Goal: Transaction & Acquisition: Purchase product/service

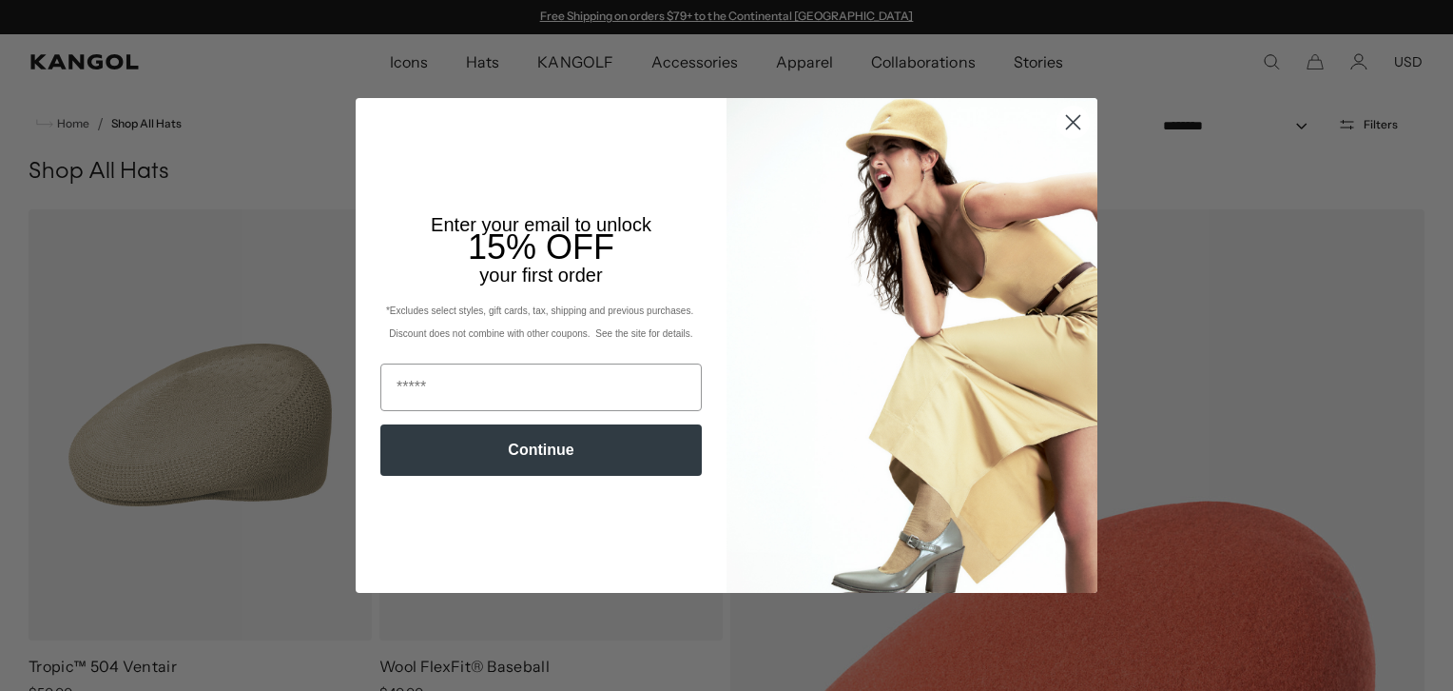
click at [1060, 126] on circle "Close dialog" at bounding box center [1073, 122] width 31 height 31
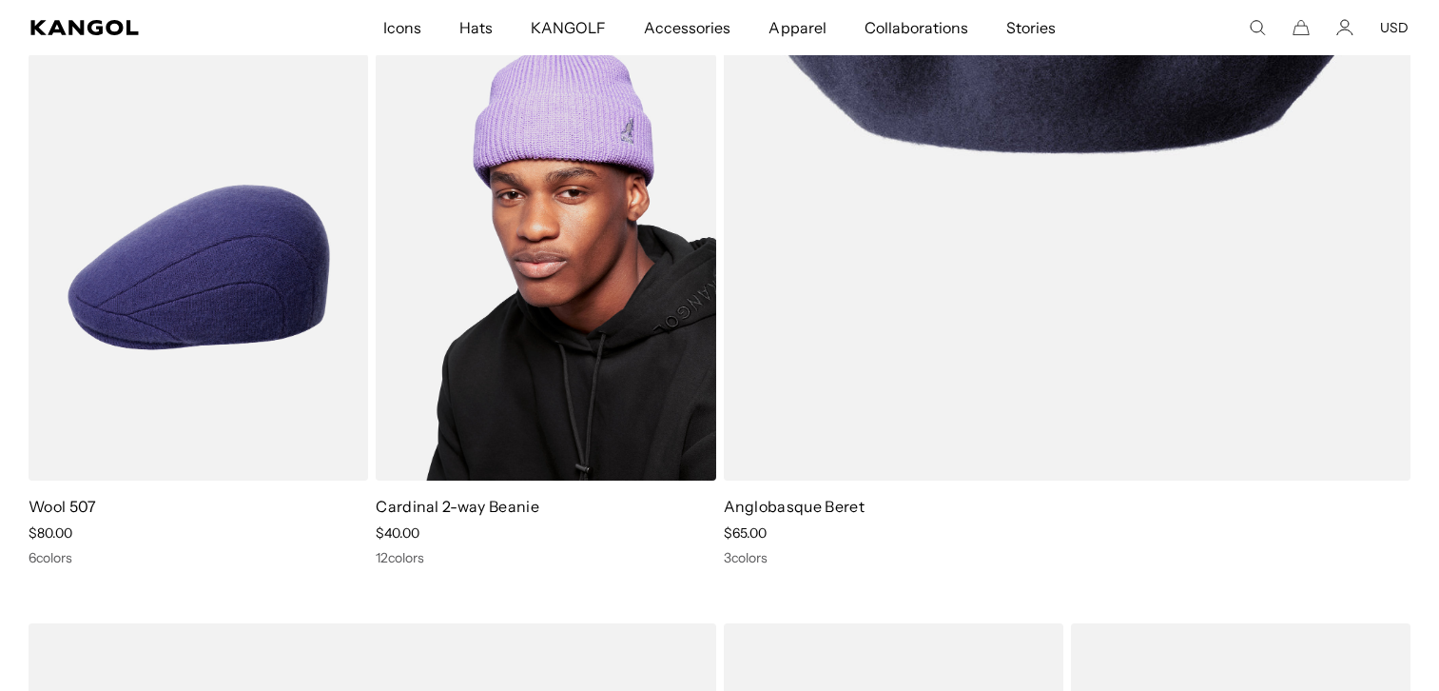
scroll to position [0, 392]
click at [584, 339] on img at bounding box center [546, 267] width 340 height 427
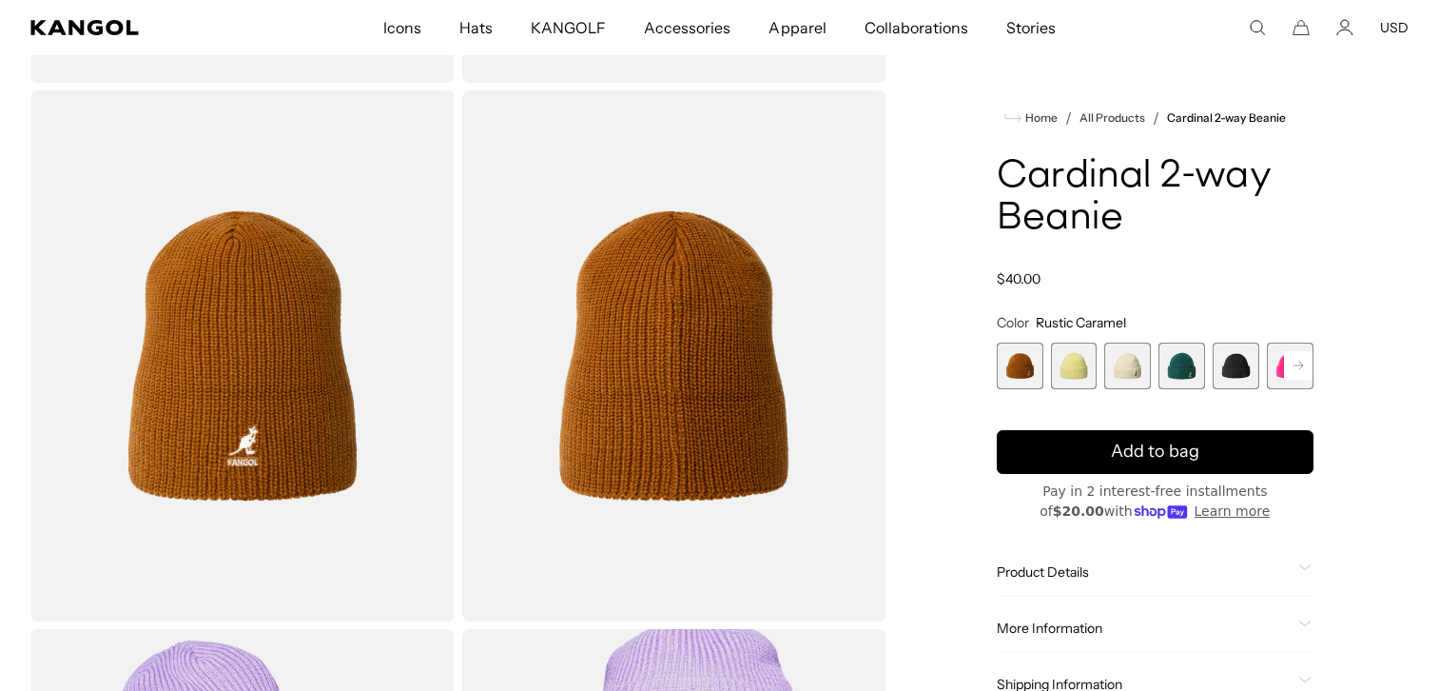
click at [1298, 373] on rect at bounding box center [1298, 365] width 29 height 29
click at [1072, 372] on span "4 of 14" at bounding box center [1074, 365] width 47 height 47
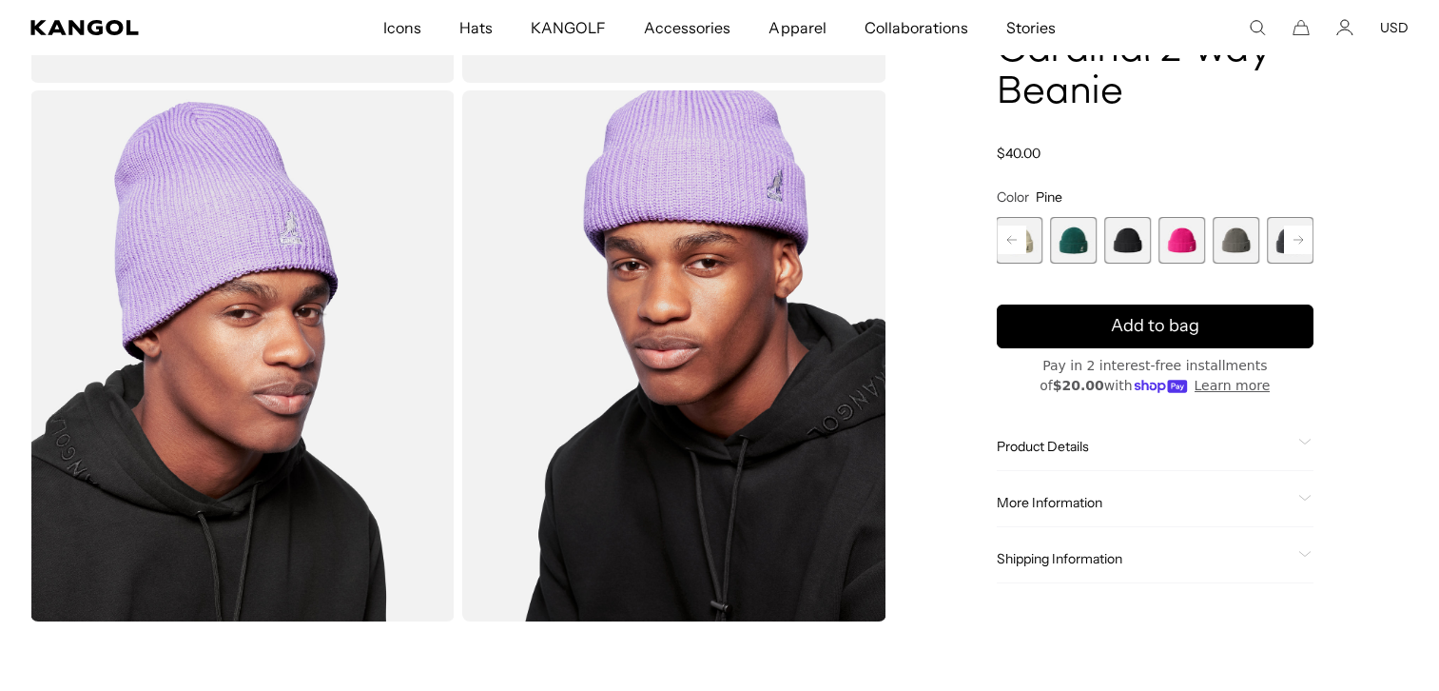
click at [1080, 252] on span "4 of 14" at bounding box center [1074, 240] width 47 height 47
click at [1176, 246] on span "6 of 14" at bounding box center [1182, 240] width 47 height 47
click at [1271, 241] on span "8 of 14" at bounding box center [1290, 240] width 47 height 47
click at [1295, 242] on rect at bounding box center [1298, 239] width 29 height 29
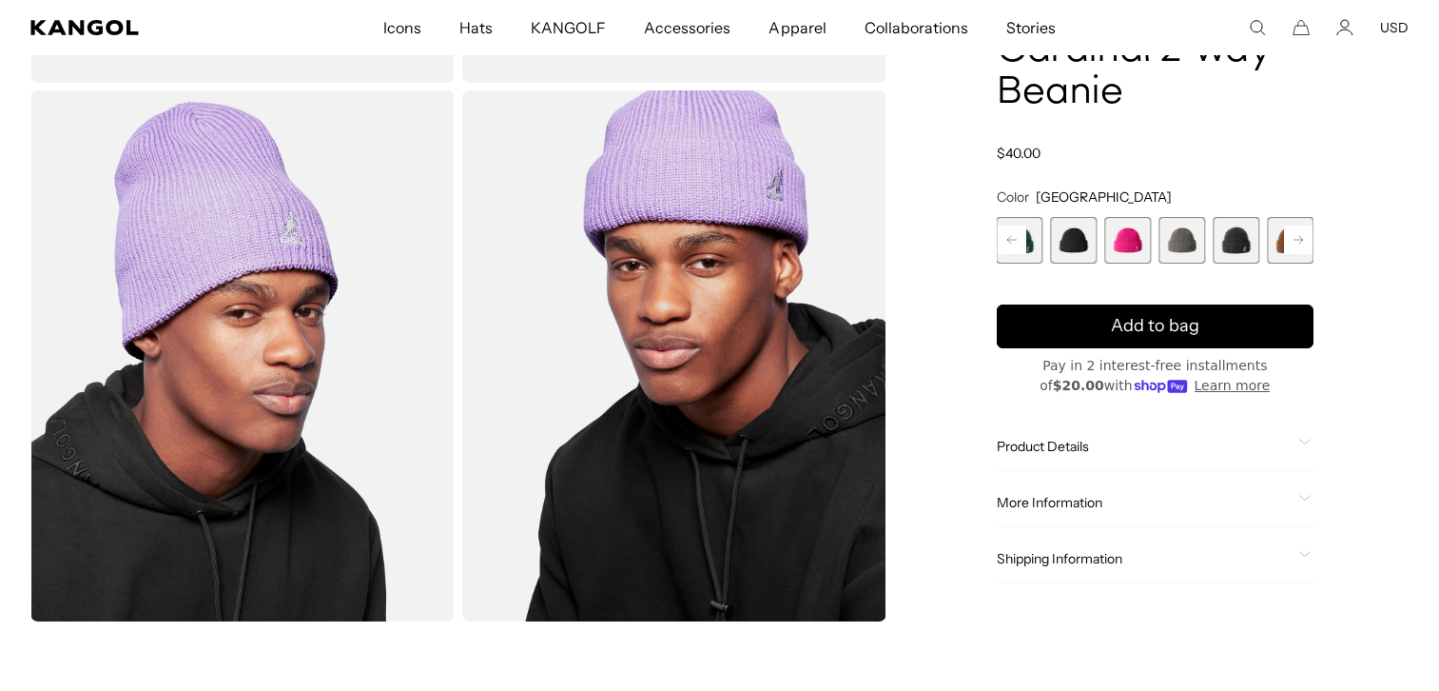
click at [1295, 242] on rect at bounding box center [1298, 239] width 29 height 29
click at [1291, 244] on rect at bounding box center [1298, 239] width 29 height 29
click at [1016, 237] on rect at bounding box center [1012, 239] width 29 height 29
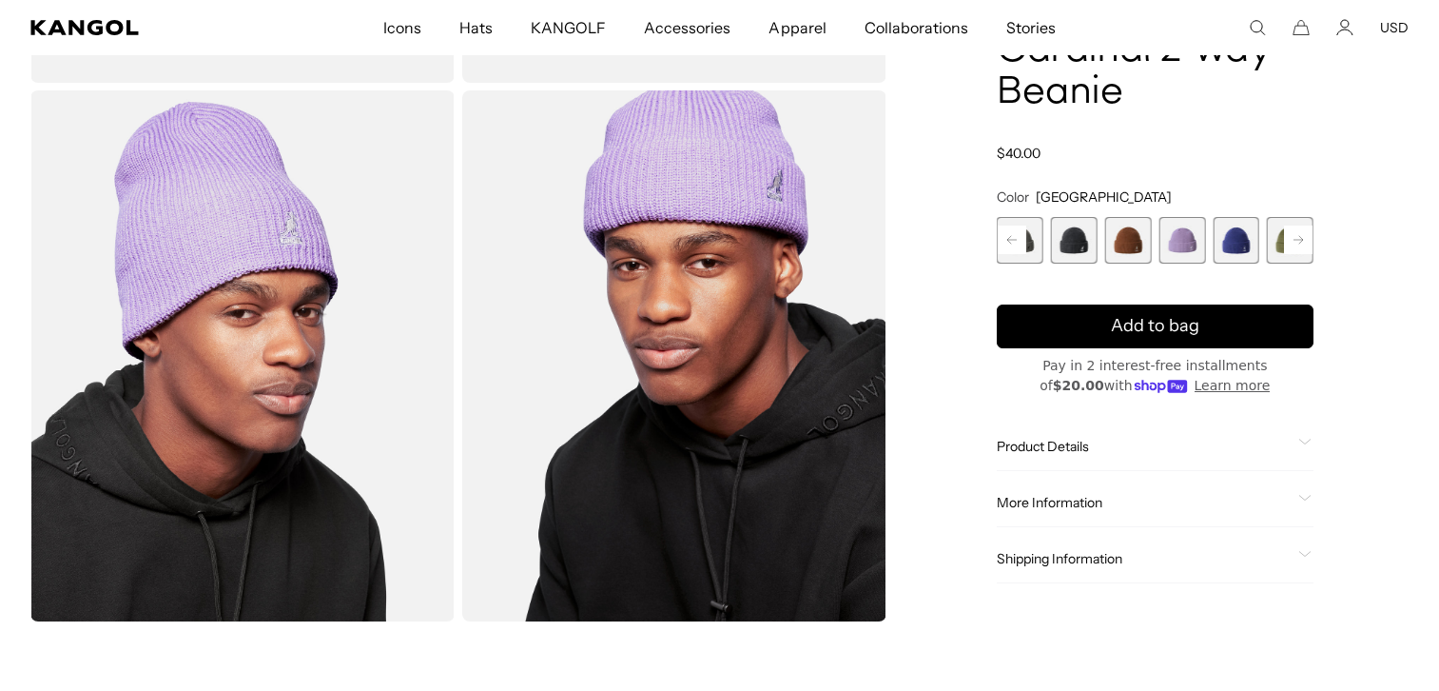
click at [1016, 237] on rect at bounding box center [1012, 239] width 29 height 29
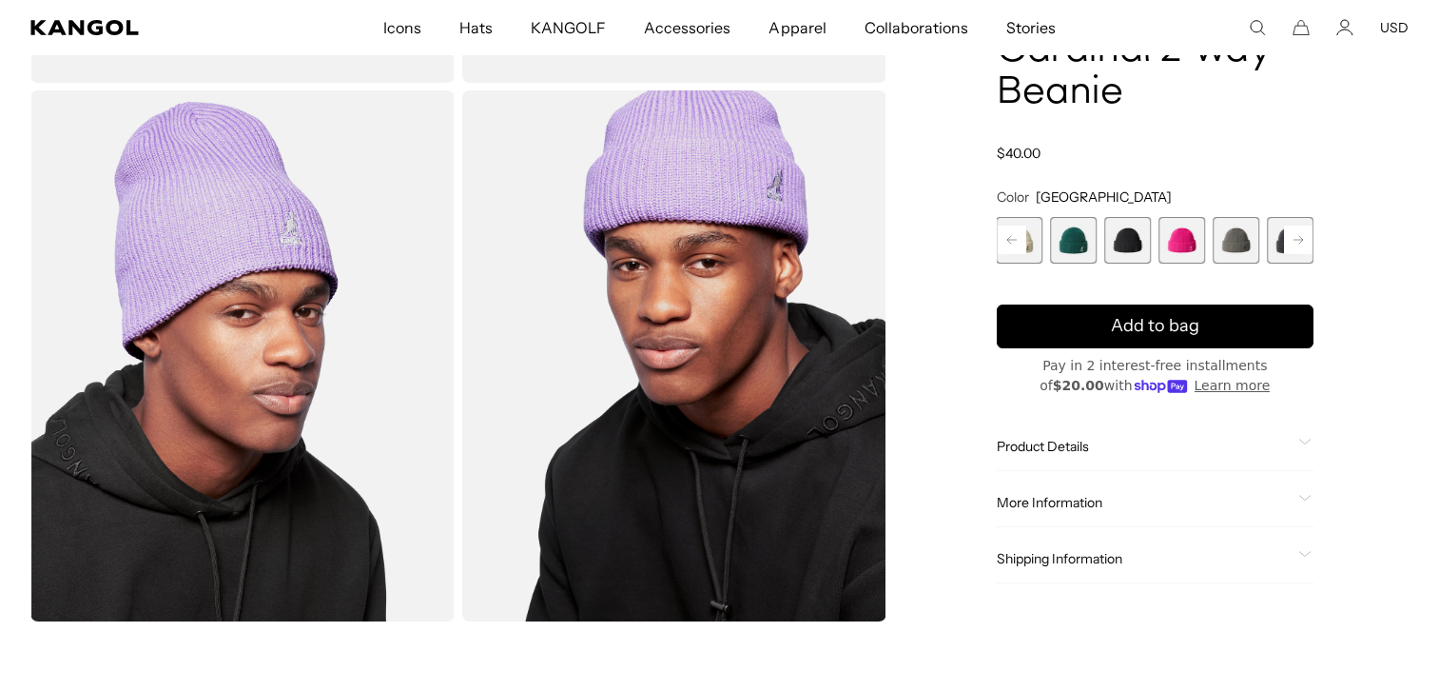
click at [1016, 237] on rect at bounding box center [1012, 239] width 29 height 29
click at [1016, 237] on div "Previous Next Rustic Caramel Variant sold out or unavailable Butter Chiffon Var…" at bounding box center [1155, 240] width 317 height 47
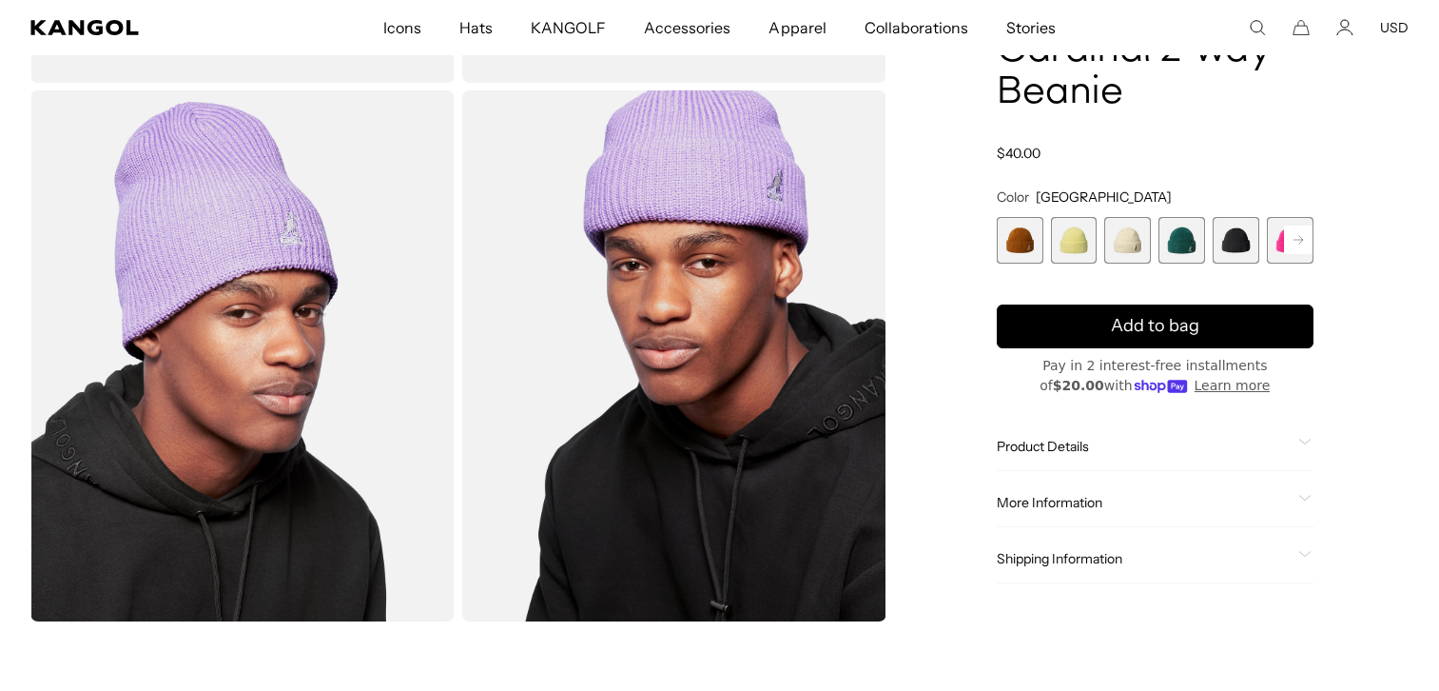
click at [1016, 237] on span "1 of 14" at bounding box center [1020, 240] width 47 height 47
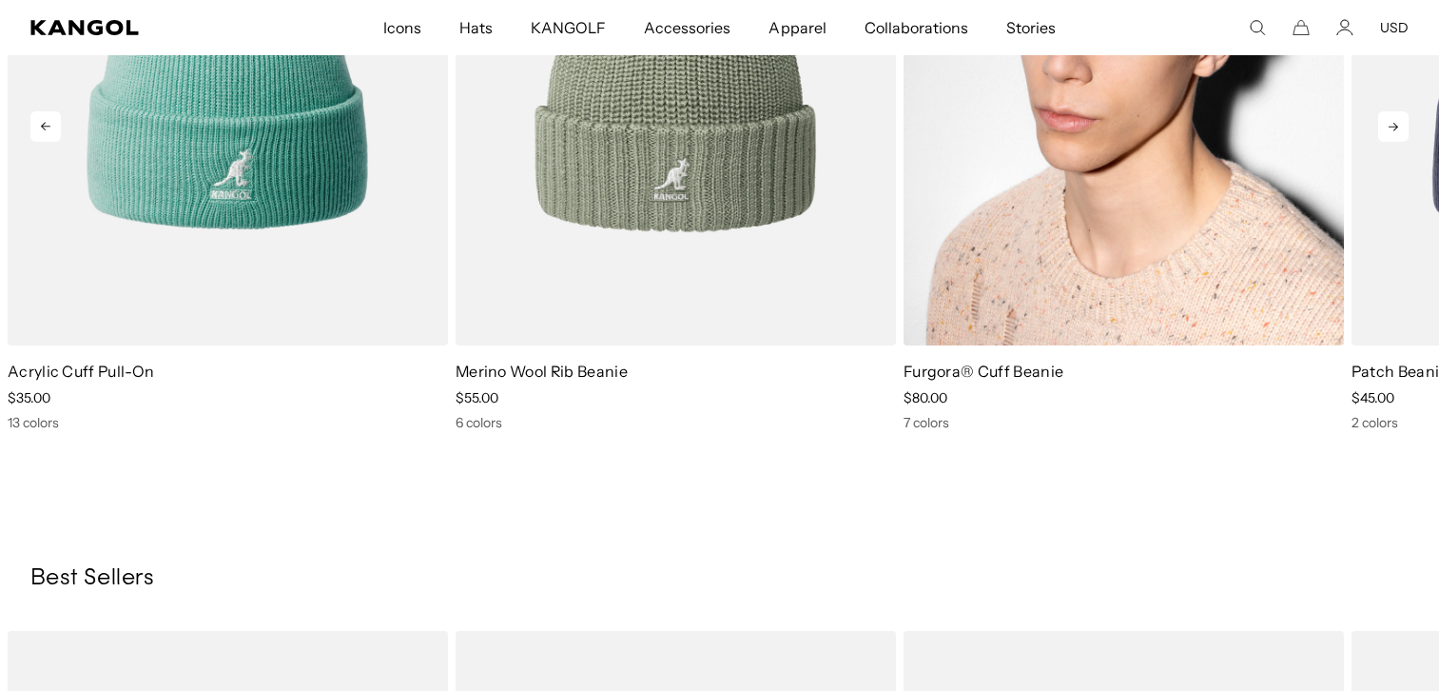
scroll to position [1807, 0]
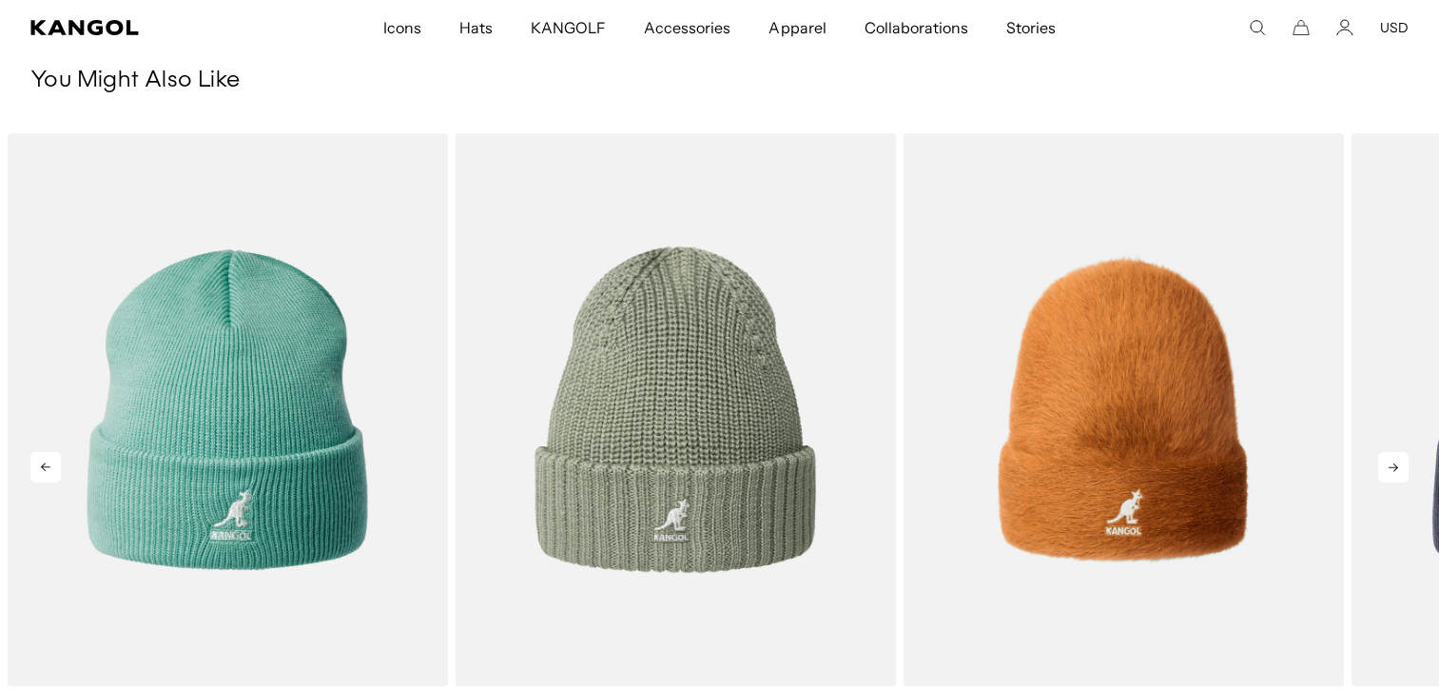
click at [1409, 472] on icon at bounding box center [1393, 467] width 30 height 30
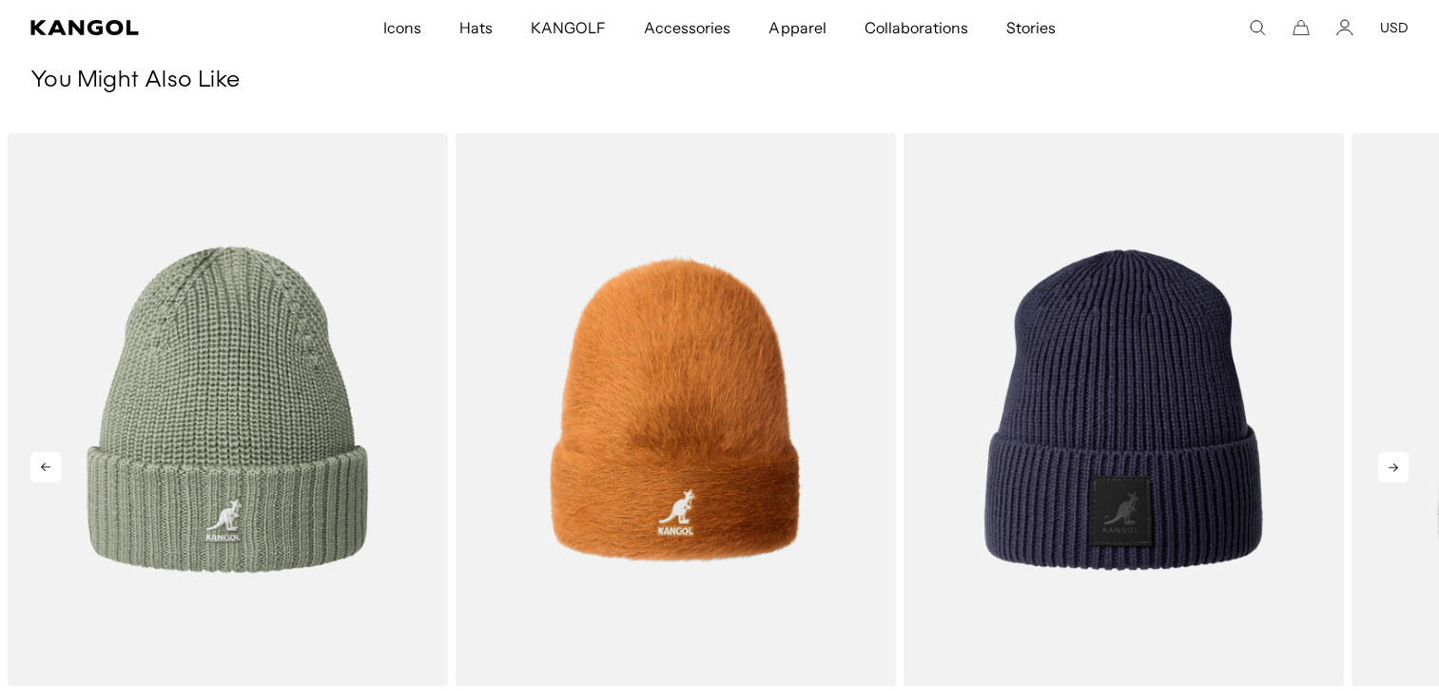
scroll to position [0, 392]
click at [1409, 472] on icon at bounding box center [1393, 467] width 30 height 30
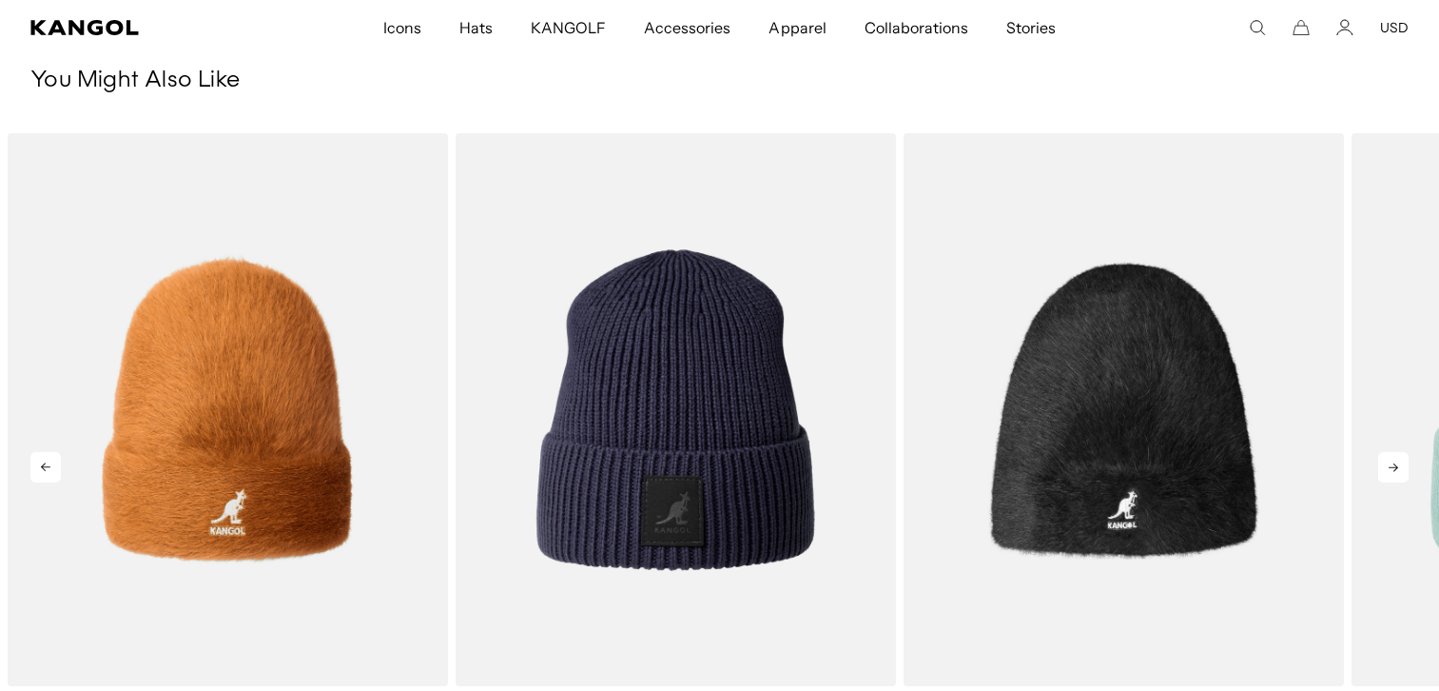
click at [1409, 472] on icon at bounding box center [1393, 467] width 30 height 30
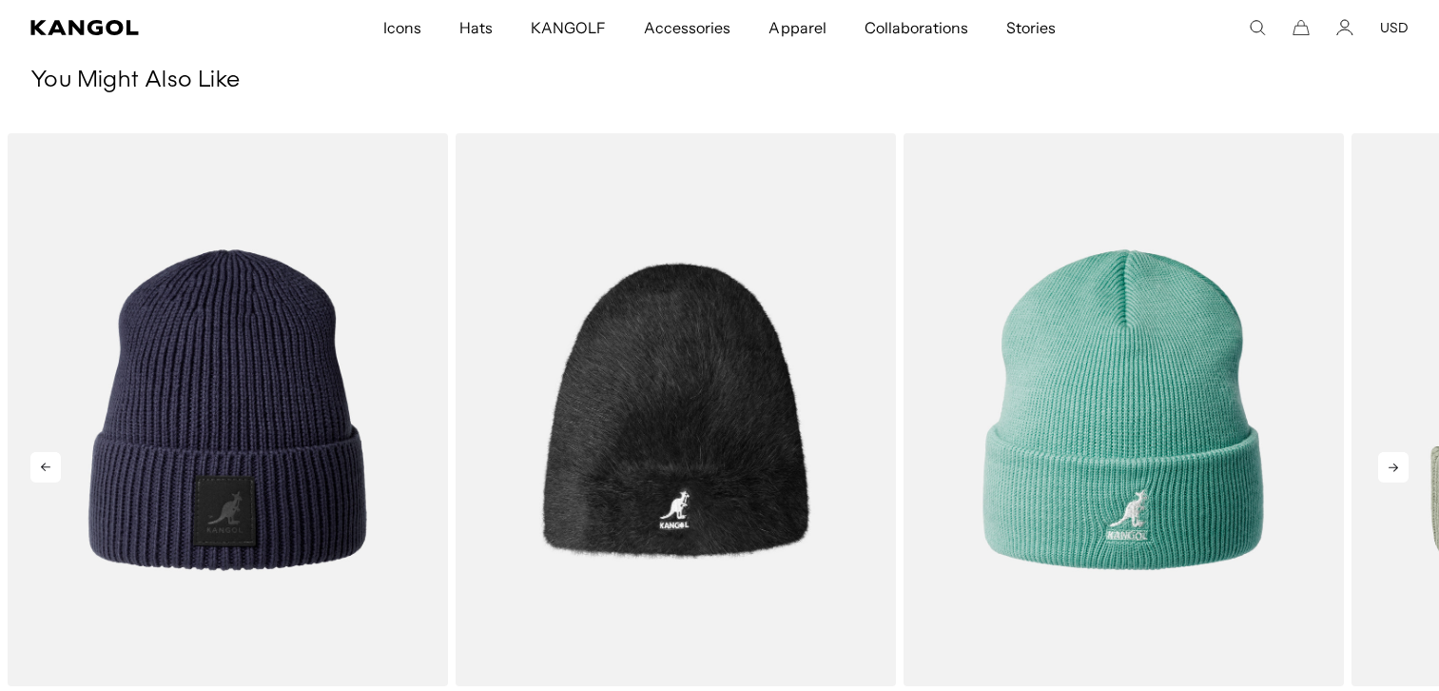
click at [1409, 472] on icon at bounding box center [1393, 467] width 30 height 30
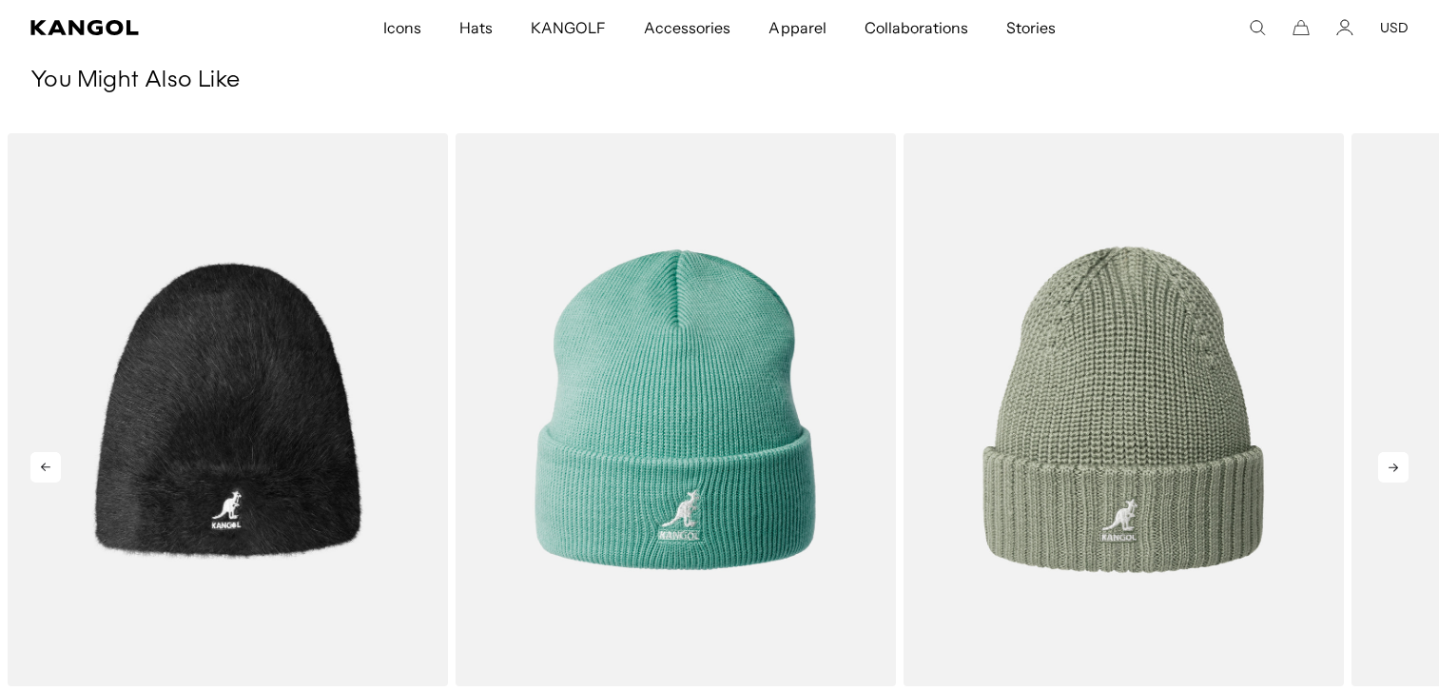
click at [1409, 472] on icon at bounding box center [1393, 467] width 30 height 30
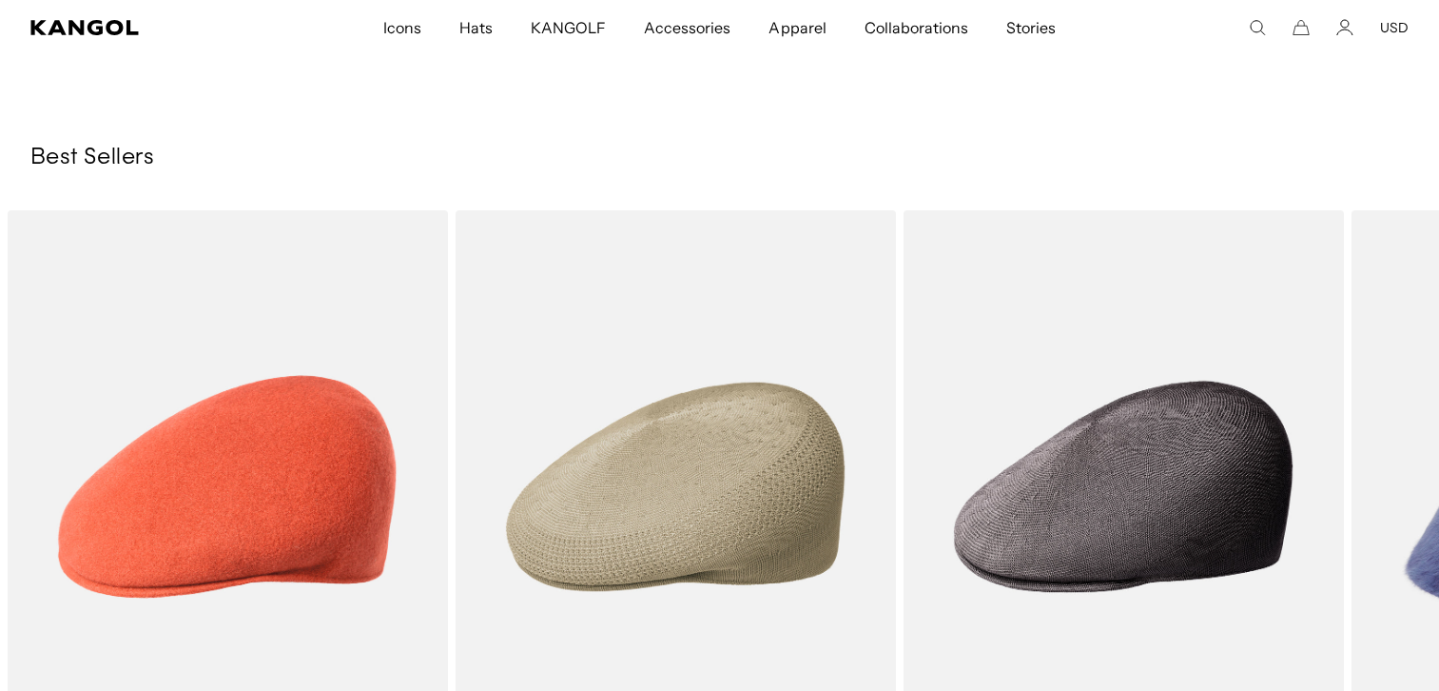
scroll to position [2758, 0]
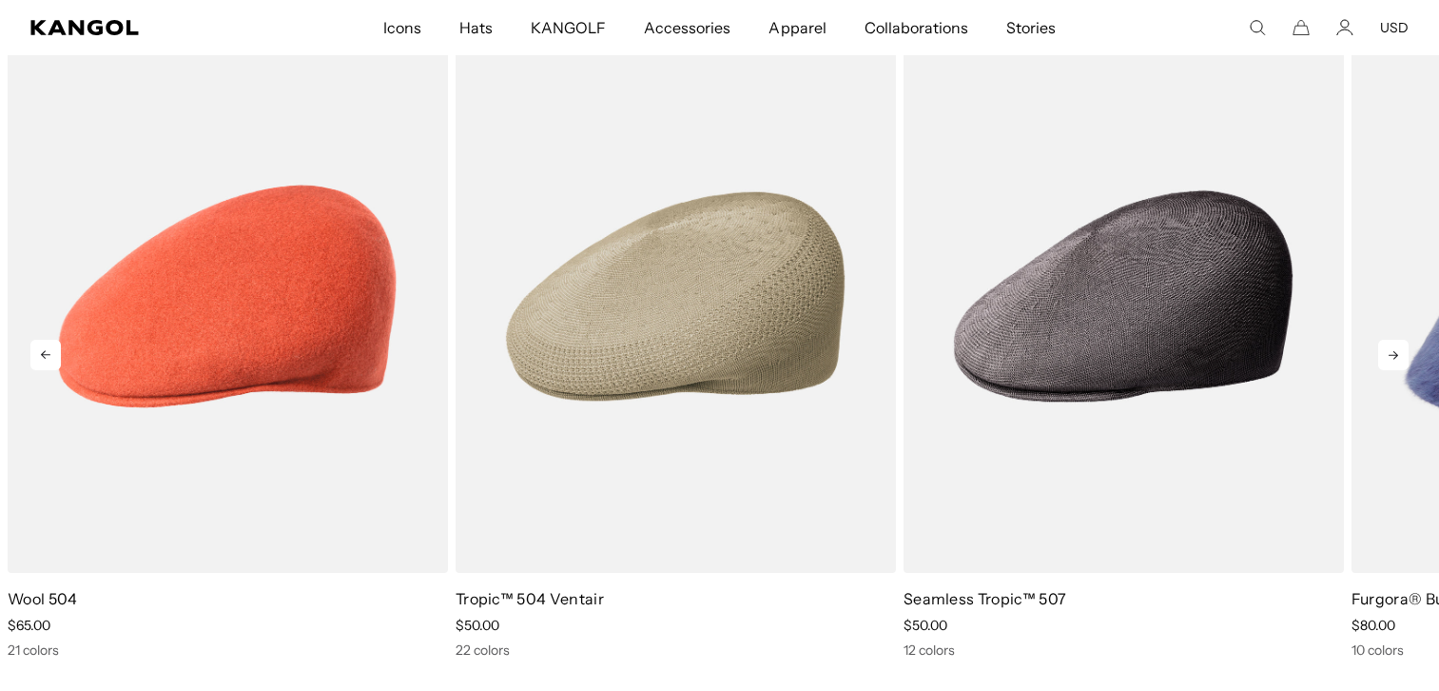
click at [1387, 362] on icon at bounding box center [1393, 355] width 30 height 30
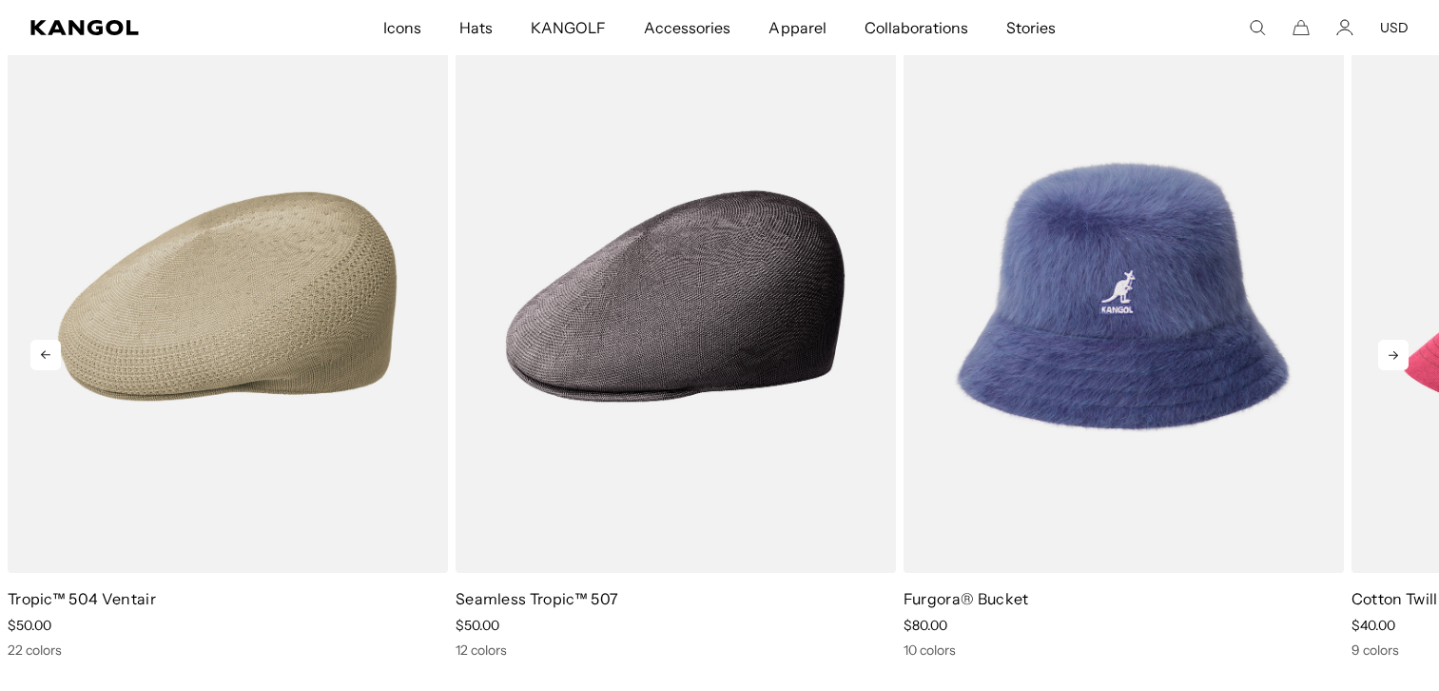
scroll to position [0, 0]
click at [1387, 362] on icon at bounding box center [1393, 355] width 30 height 30
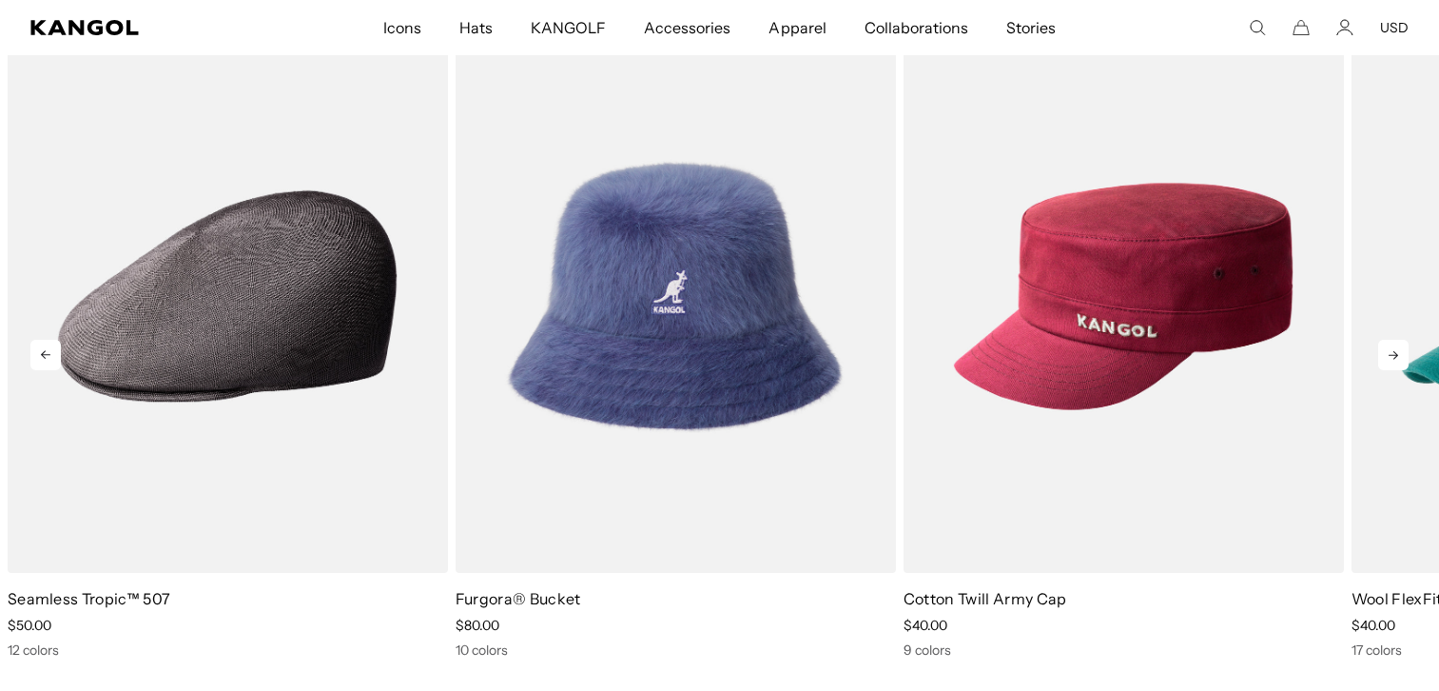
click at [1387, 362] on icon at bounding box center [1393, 355] width 30 height 30
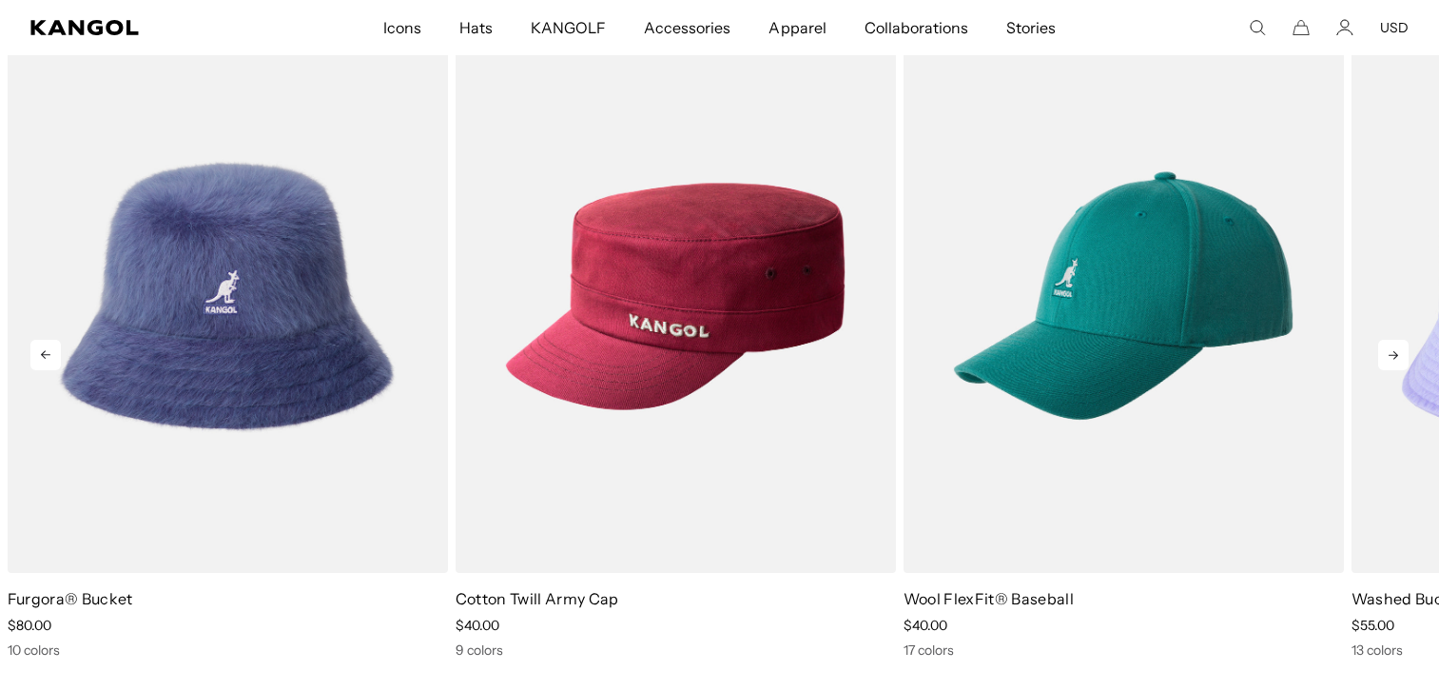
click at [1387, 362] on icon at bounding box center [1393, 355] width 30 height 30
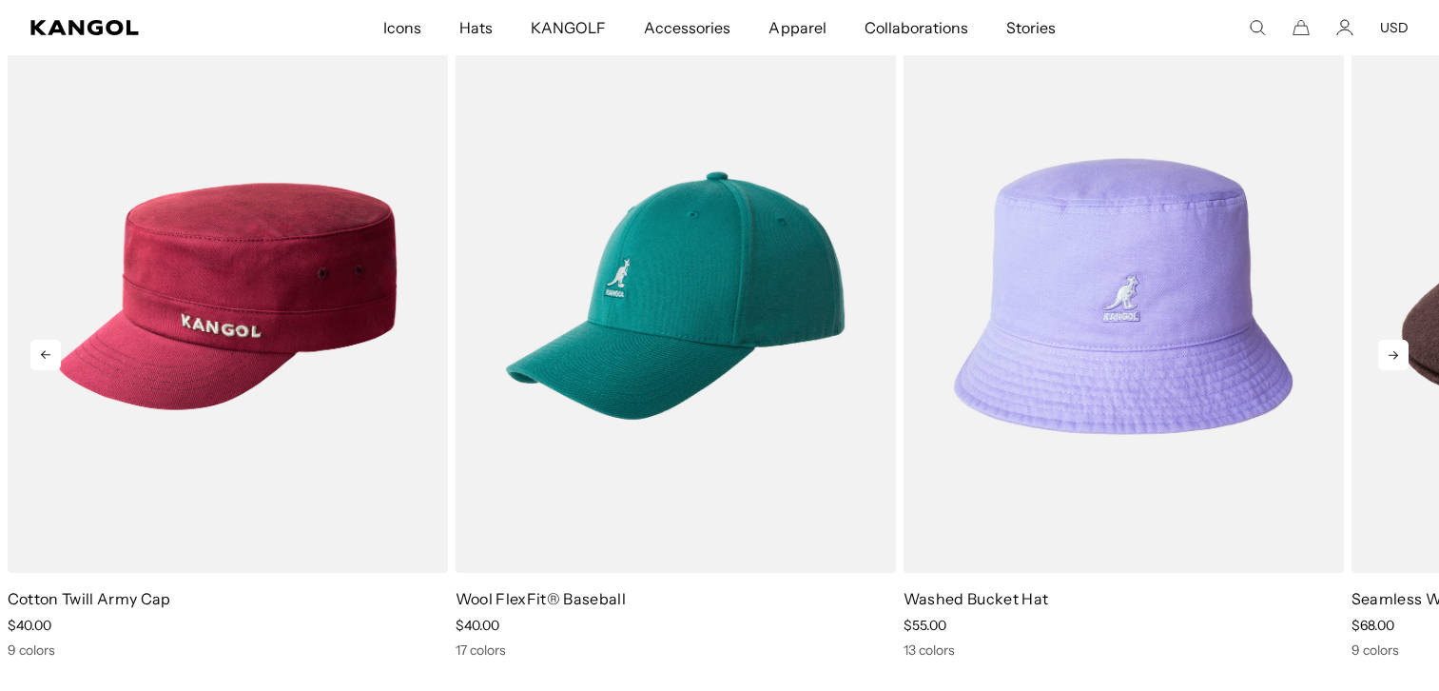
click at [1387, 362] on icon at bounding box center [1393, 355] width 30 height 30
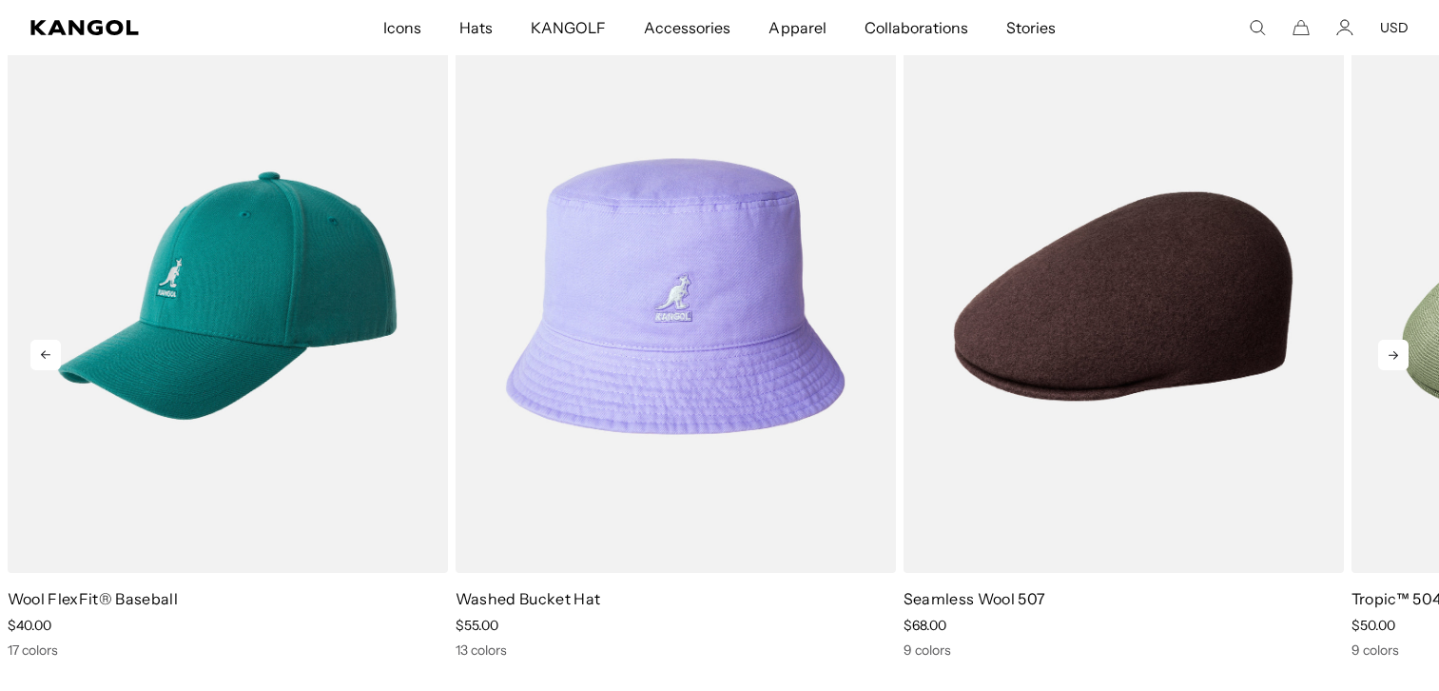
click at [1387, 362] on icon at bounding box center [1393, 355] width 30 height 30
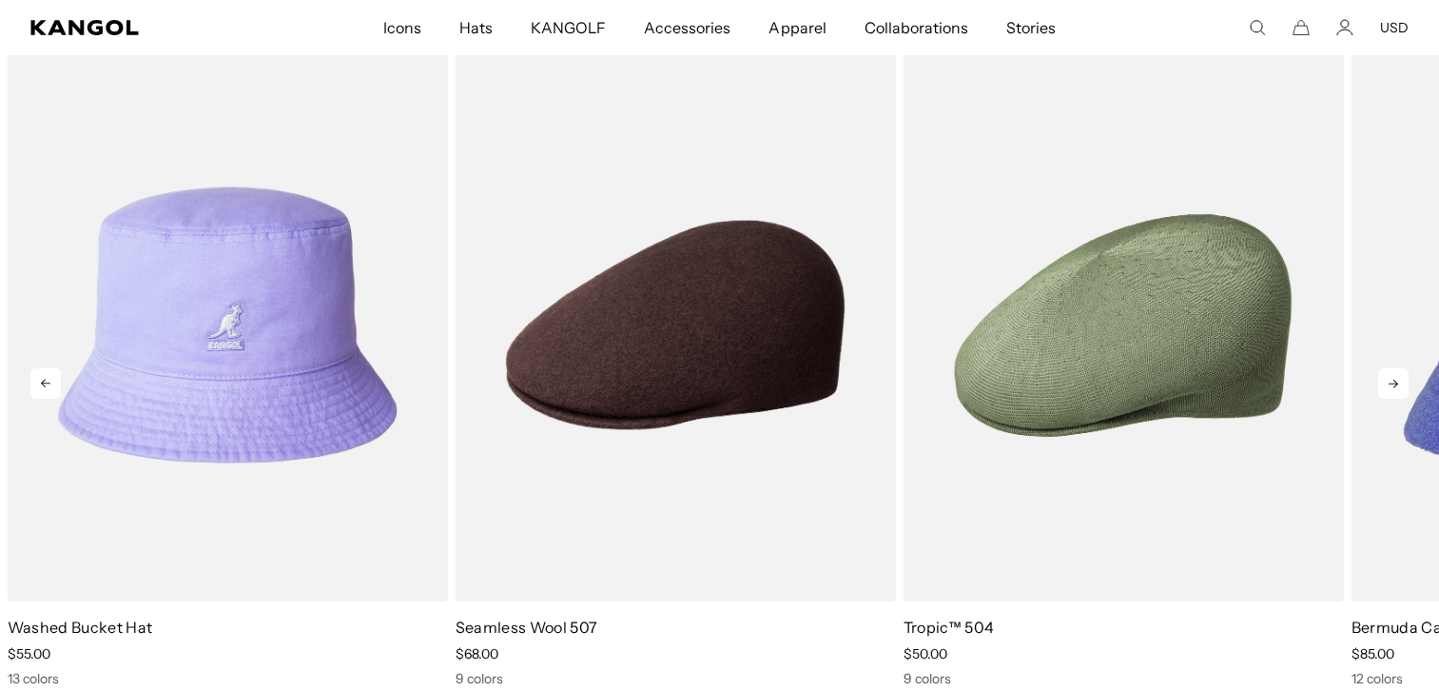
click at [1395, 385] on icon at bounding box center [1394, 384] width 10 height 9
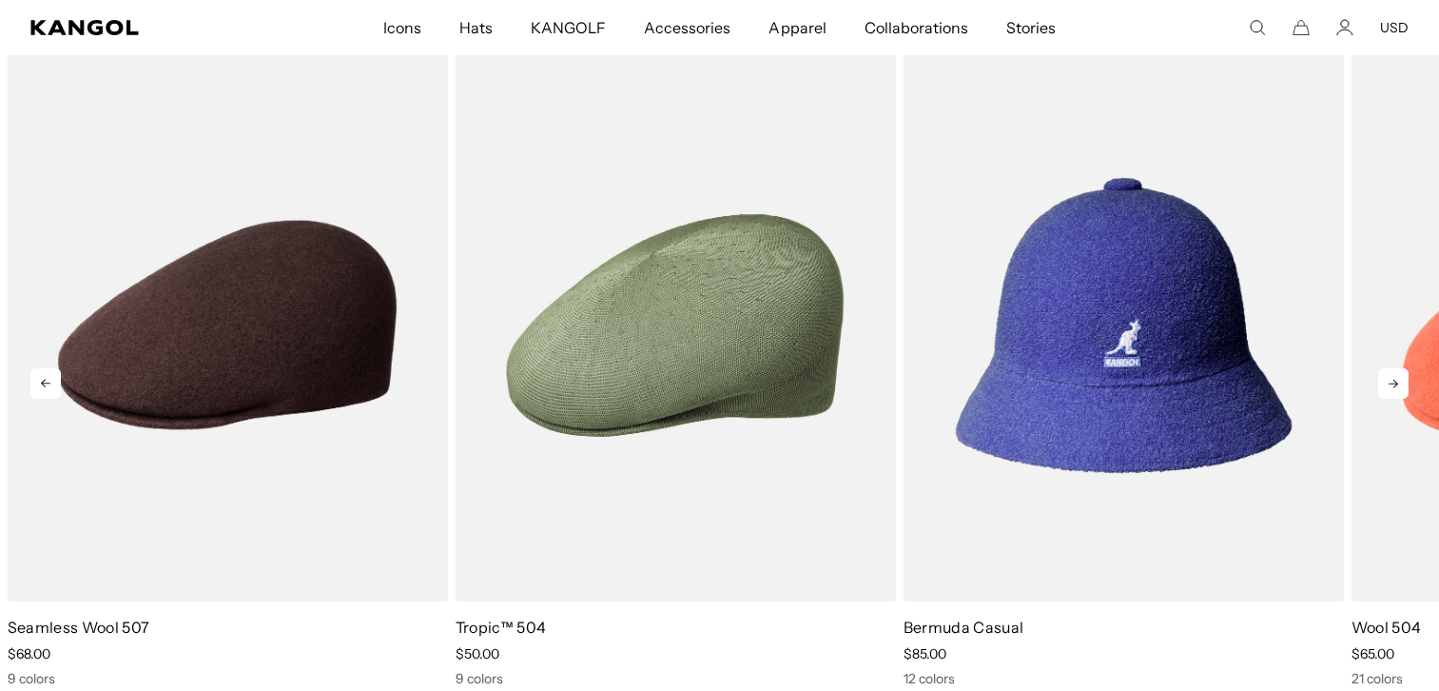
click at [1395, 385] on icon at bounding box center [1394, 384] width 10 height 9
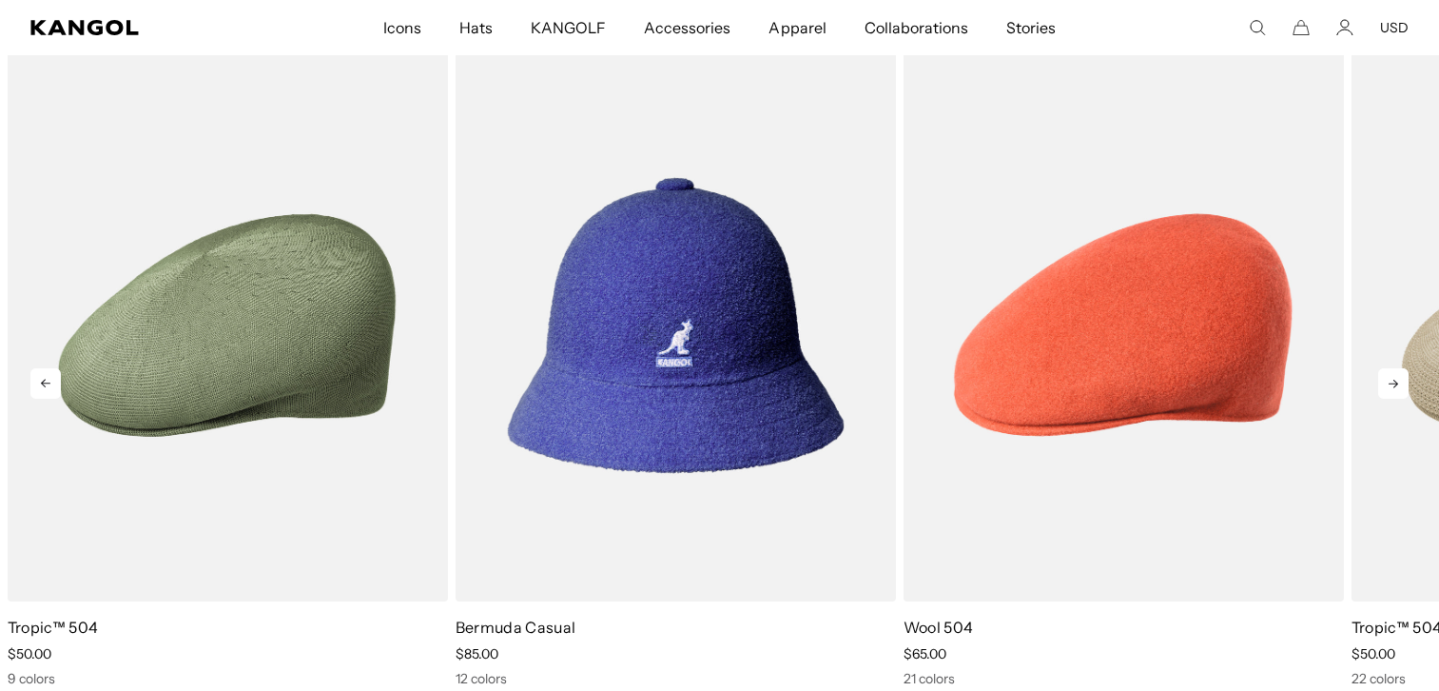
click at [1395, 385] on icon at bounding box center [1394, 384] width 10 height 9
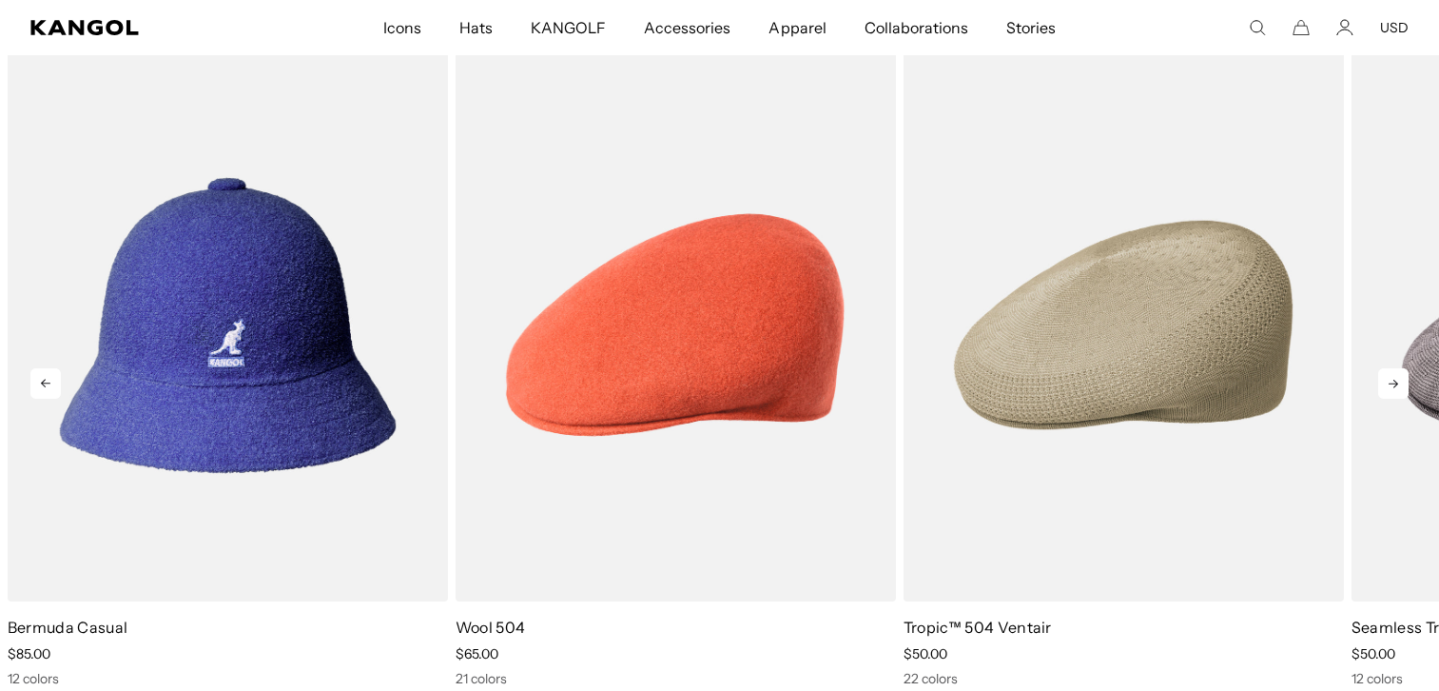
click at [1395, 385] on icon at bounding box center [1394, 384] width 10 height 9
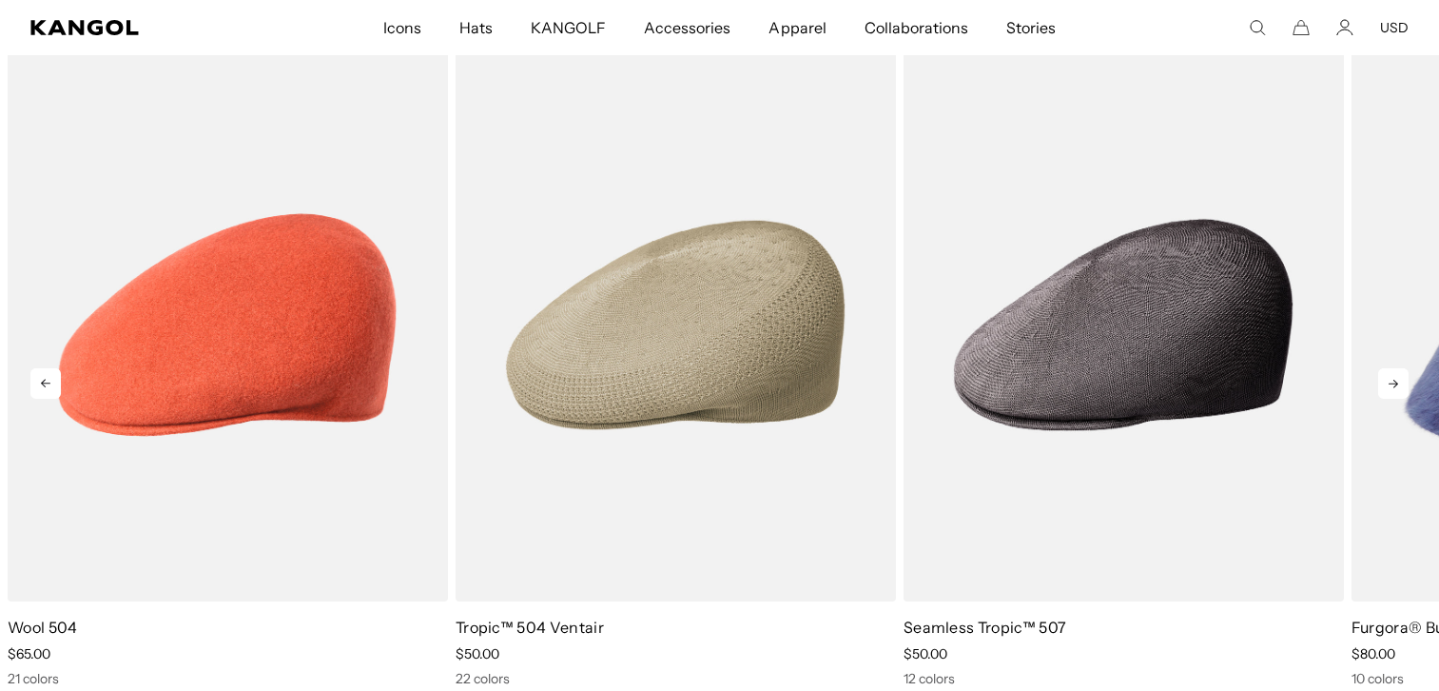
click at [1395, 385] on icon at bounding box center [1394, 384] width 10 height 9
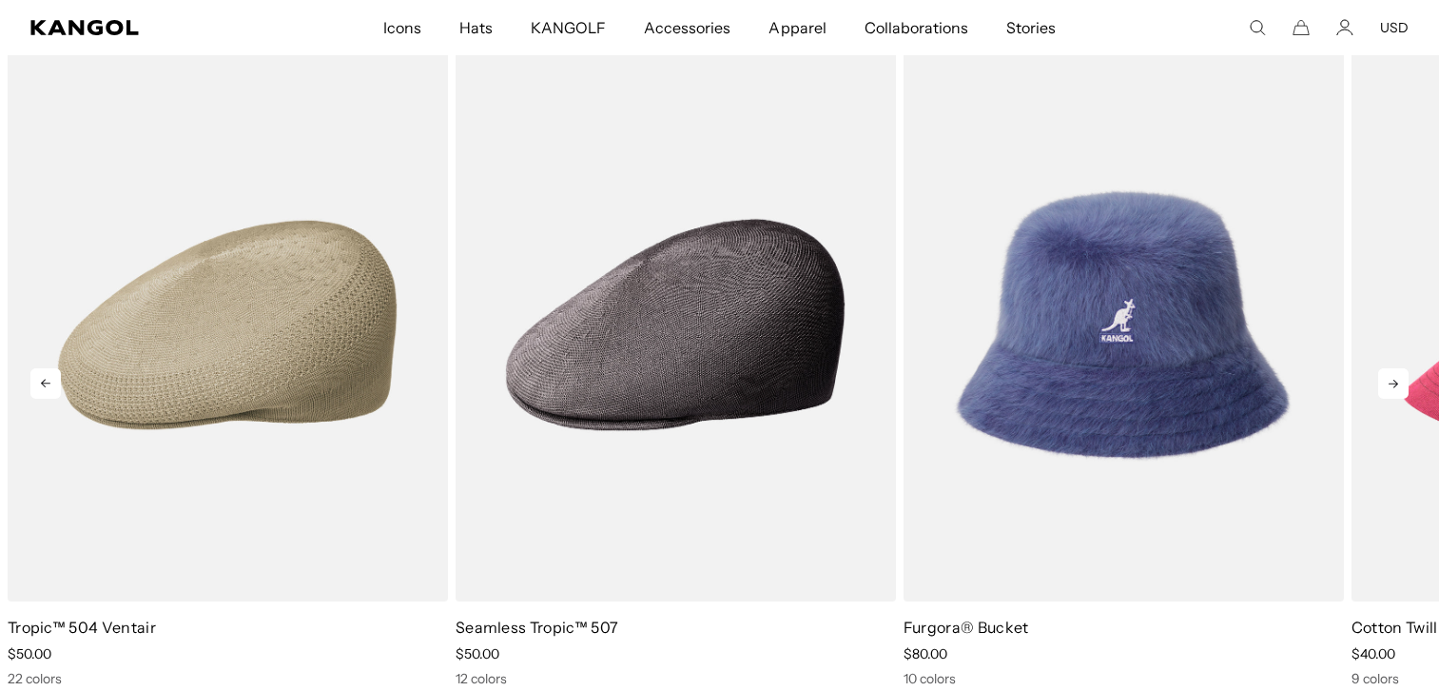
click at [1395, 385] on icon at bounding box center [1394, 384] width 10 height 9
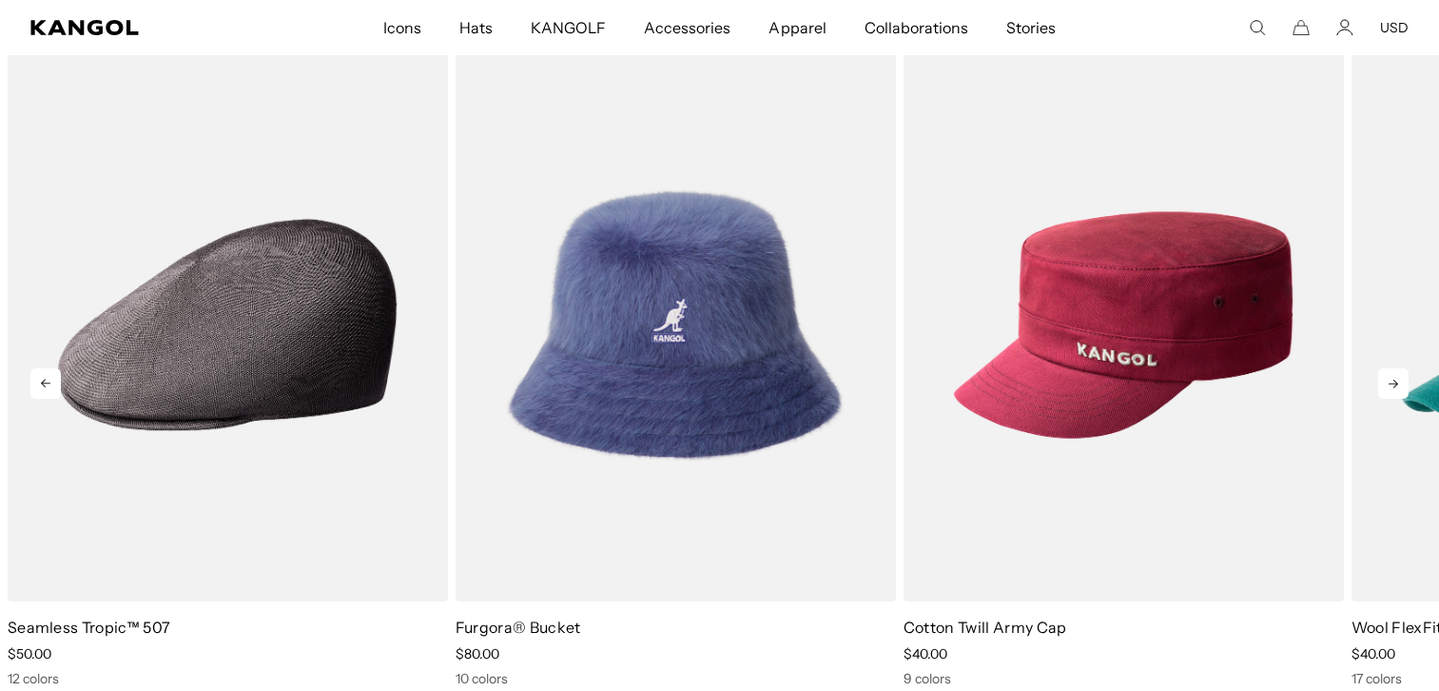
click at [1395, 385] on icon at bounding box center [1394, 384] width 10 height 9
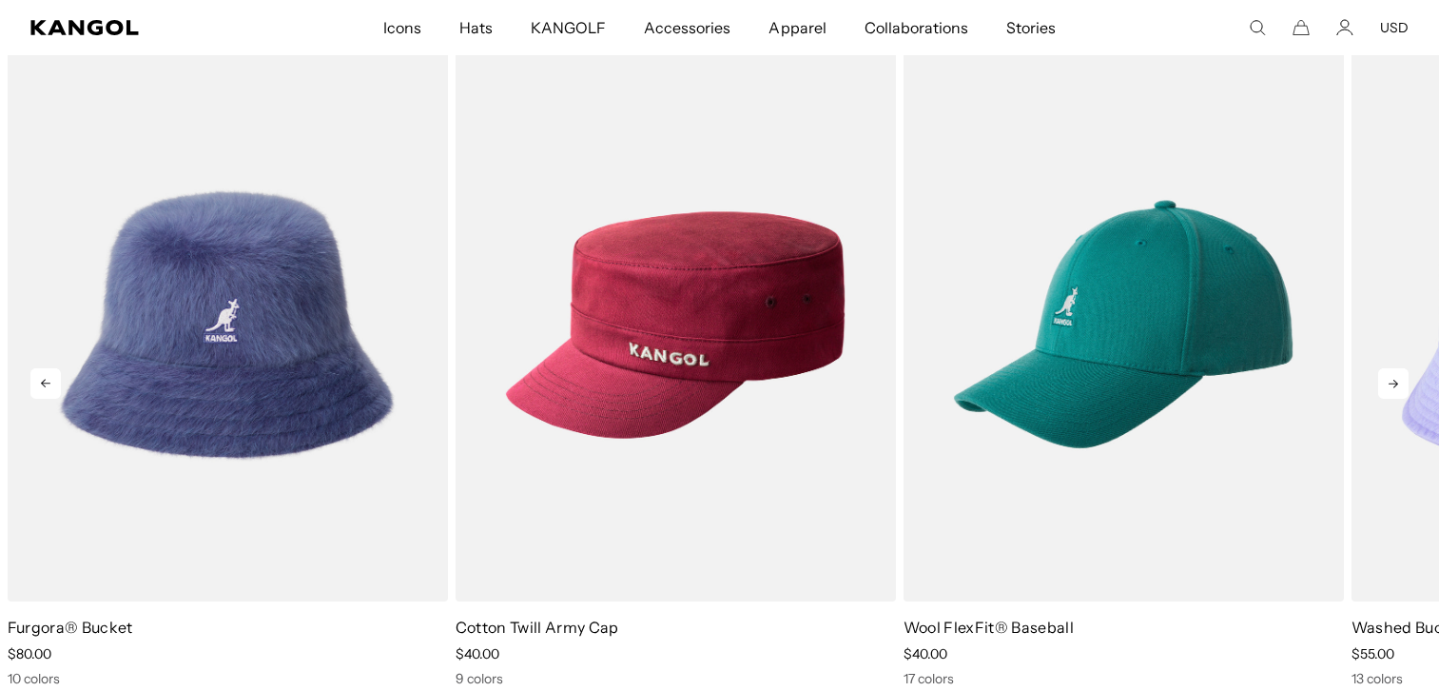
click at [1395, 385] on icon at bounding box center [1394, 384] width 10 height 9
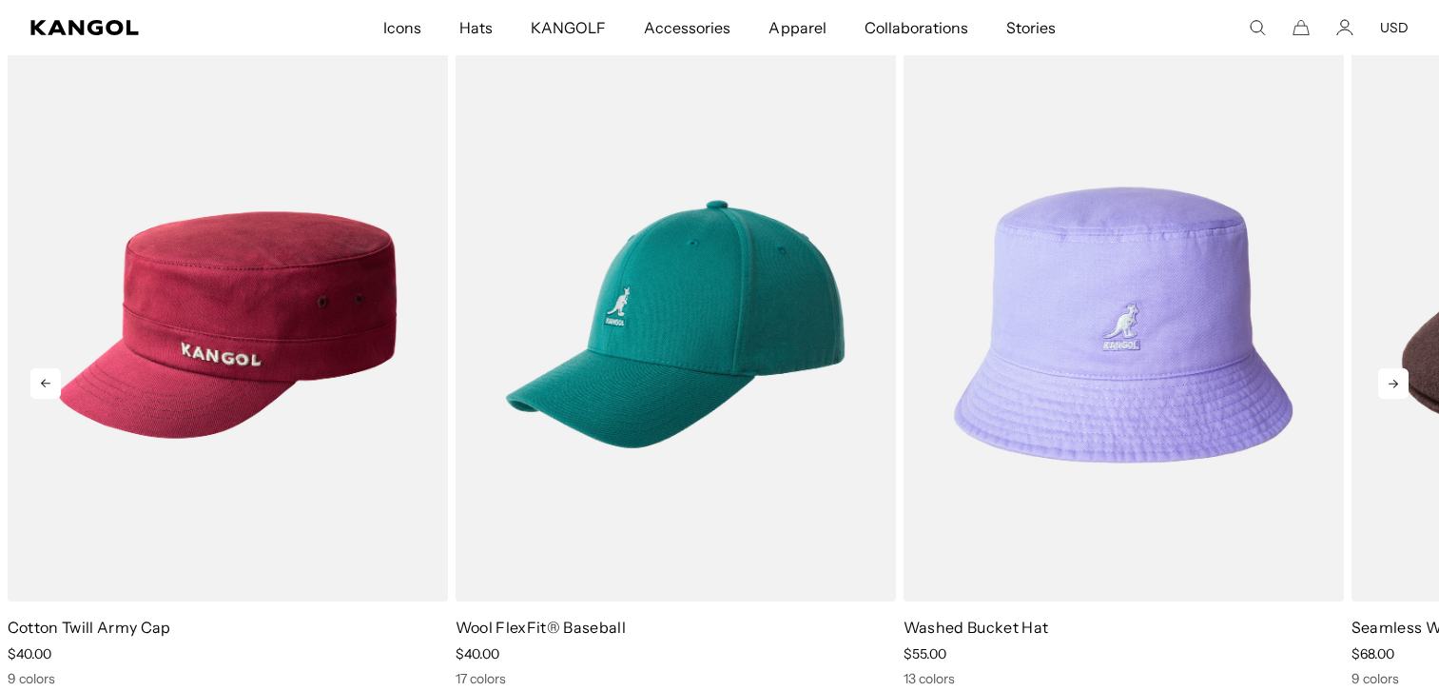
click at [1395, 385] on icon at bounding box center [1394, 384] width 10 height 9
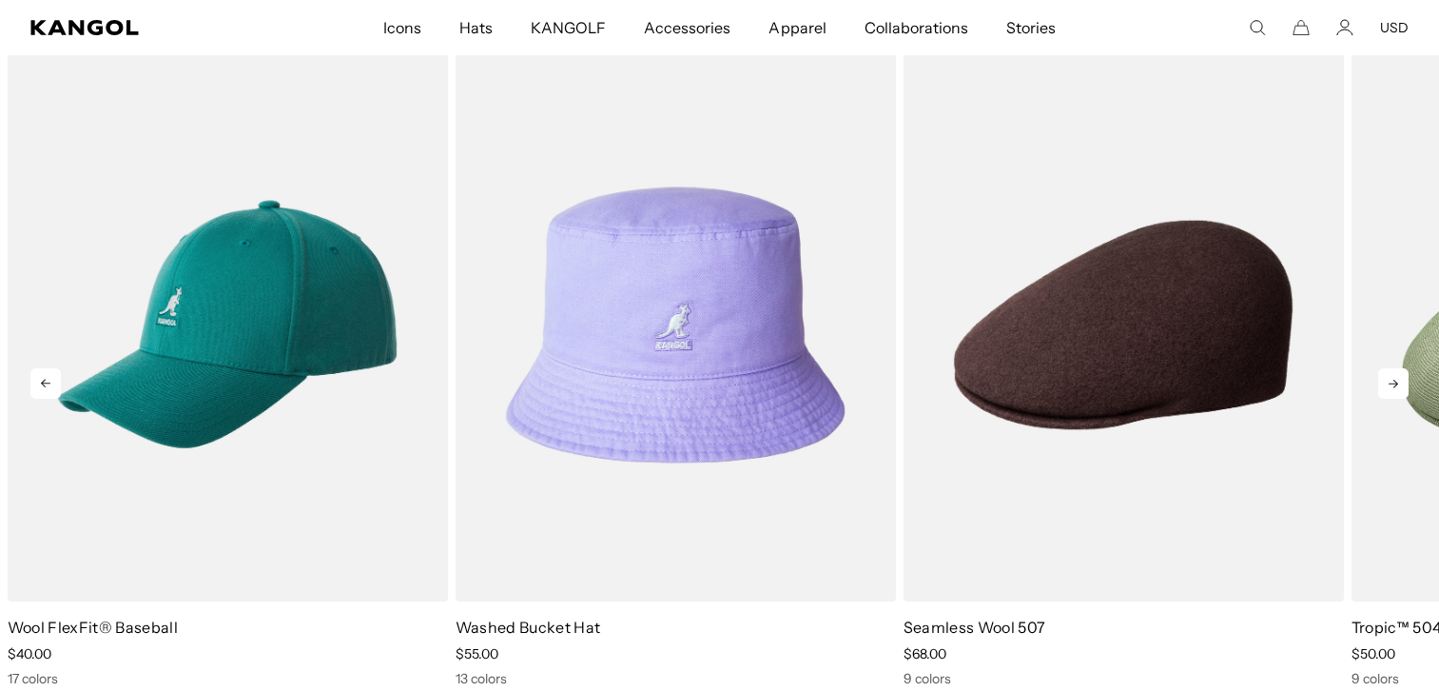
click at [1395, 385] on icon at bounding box center [1394, 384] width 10 height 9
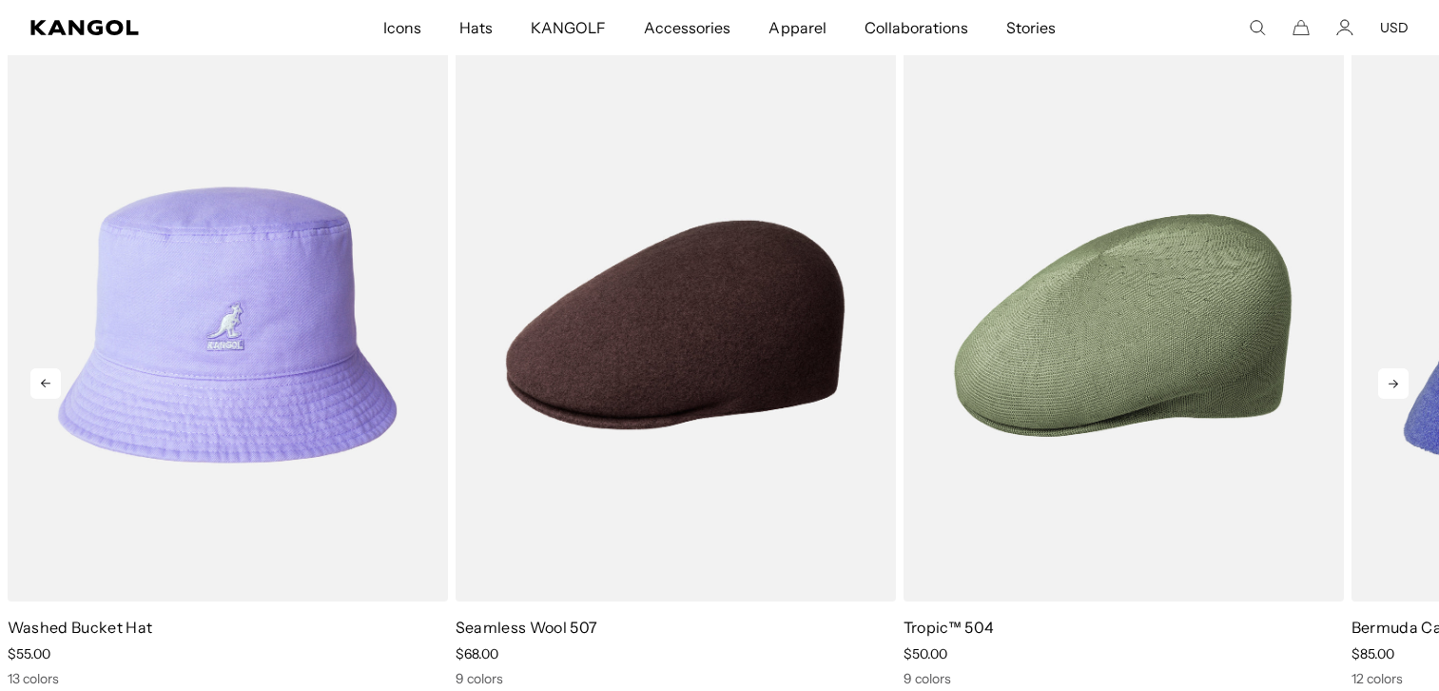
click at [1395, 385] on icon at bounding box center [1394, 384] width 10 height 9
